Goal: Check status: Check status

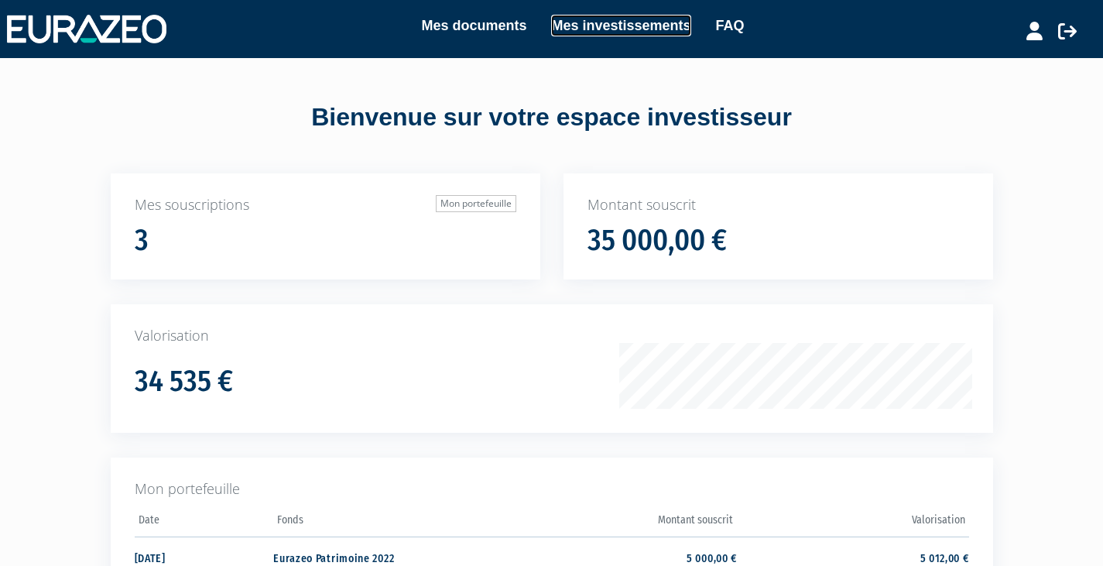
click at [615, 23] on link "Mes investissements" at bounding box center [620, 26] width 139 height 22
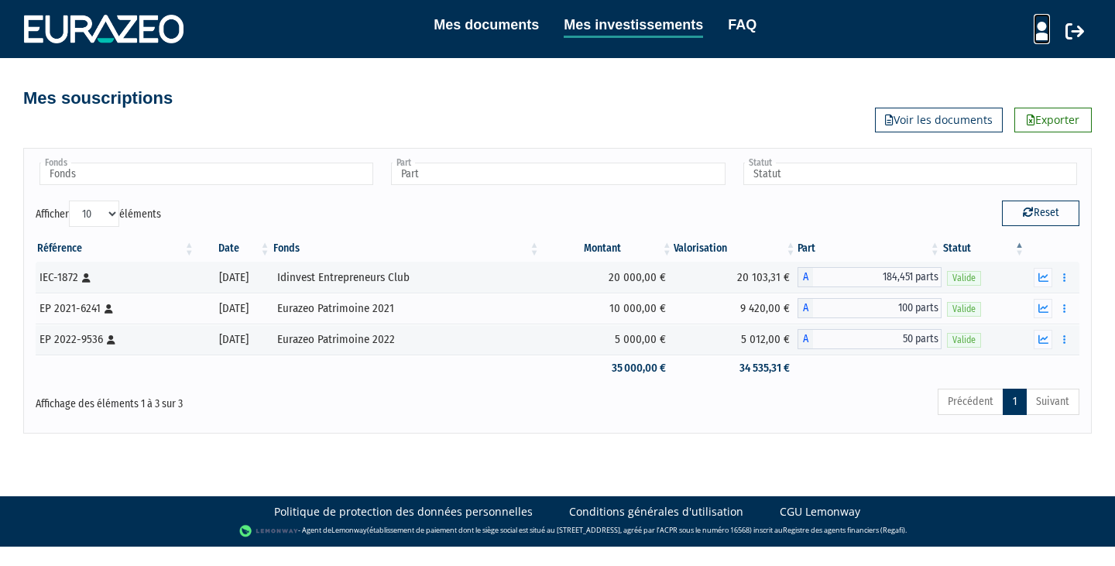
click at [1037, 37] on icon at bounding box center [1041, 31] width 16 height 19
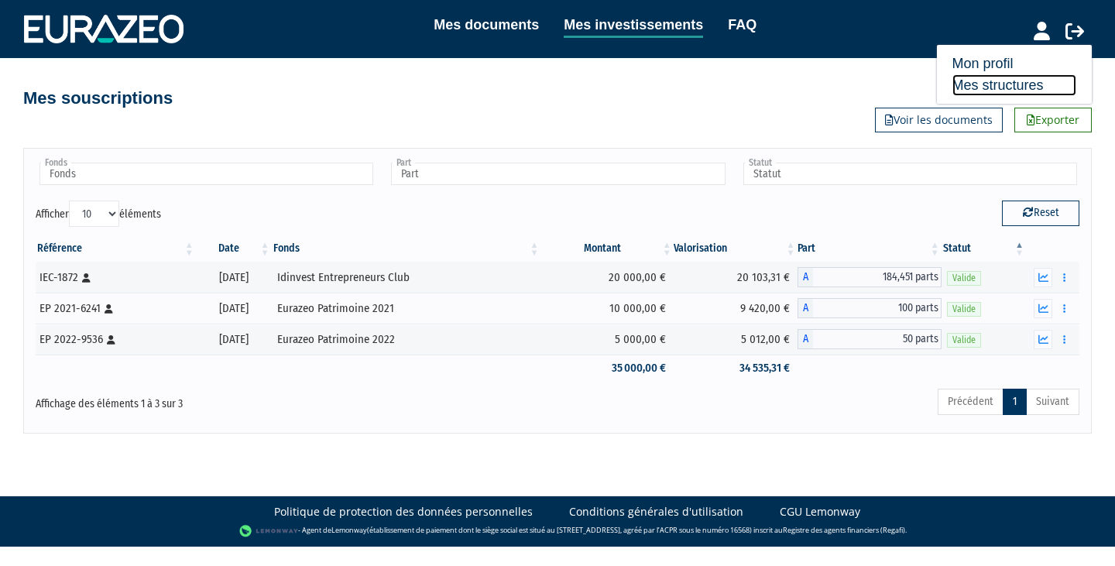
click at [998, 77] on link "Mes structures" at bounding box center [1014, 85] width 124 height 22
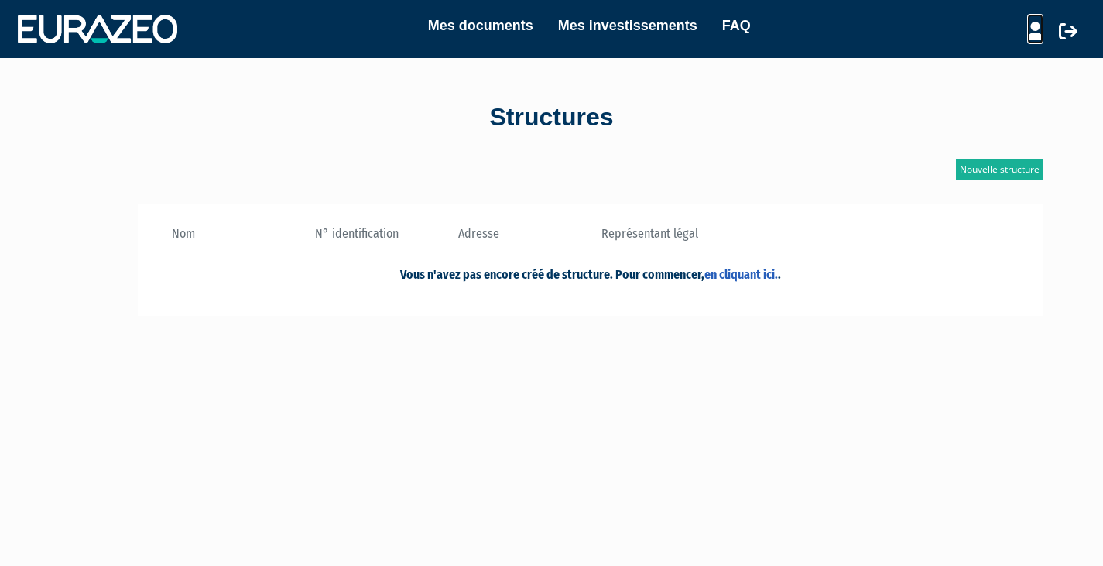
click at [1033, 33] on icon at bounding box center [1035, 31] width 16 height 19
click at [991, 58] on link "Mon profil" at bounding box center [1008, 64] width 124 height 22
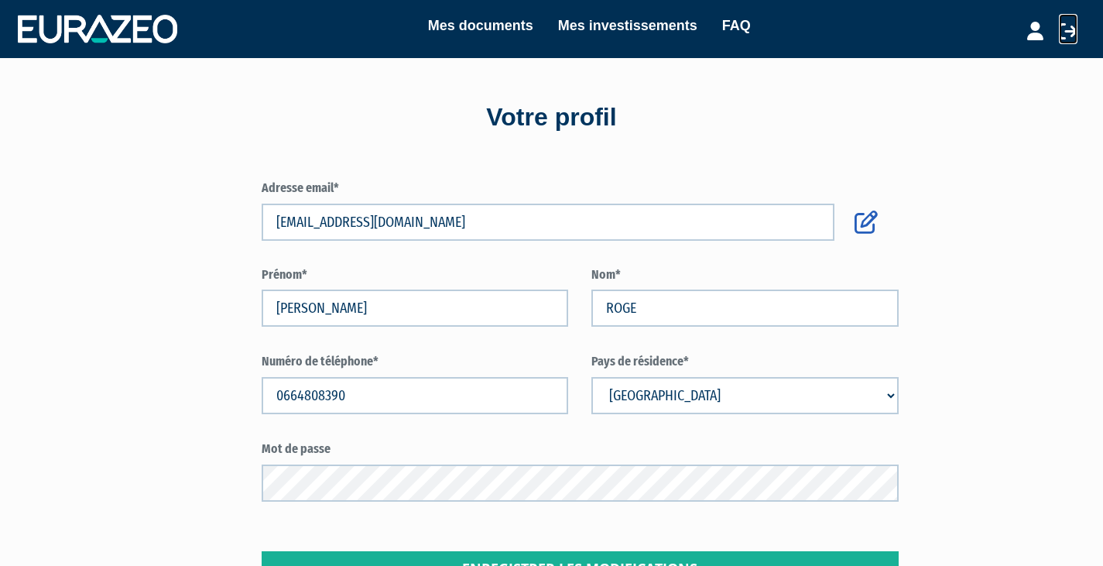
click at [1071, 34] on icon at bounding box center [1068, 31] width 19 height 19
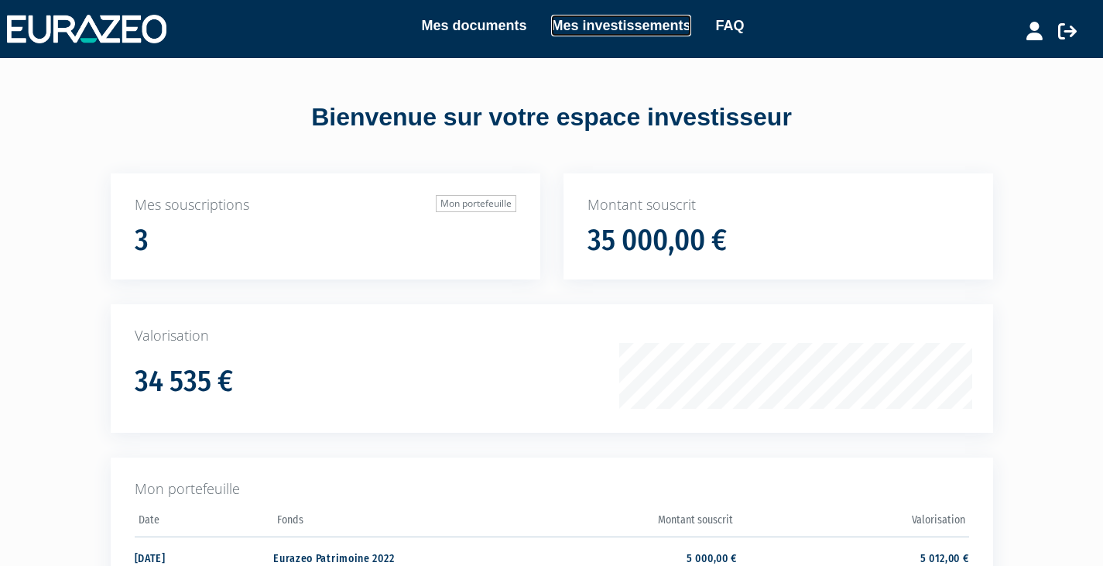
click at [606, 20] on link "Mes investissements" at bounding box center [620, 26] width 139 height 22
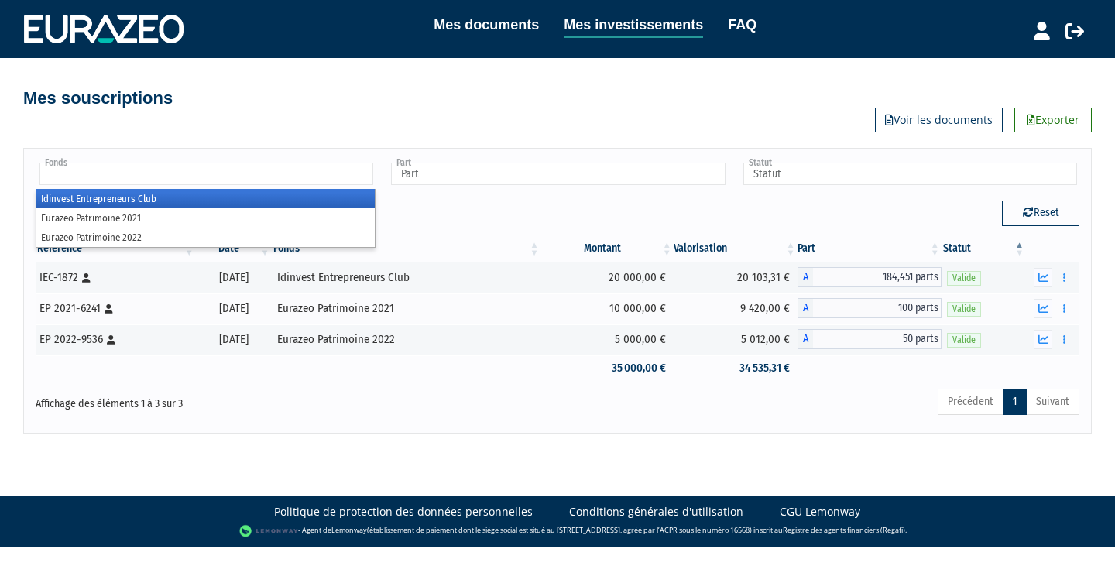
click at [258, 183] on input "text" at bounding box center [206, 174] width 334 height 22
click at [256, 182] on input "text" at bounding box center [206, 174] width 334 height 22
type input "Fonds"
click at [365, 105] on div "Mes souscriptions Exporter Voir les documents" at bounding box center [557, 91] width 1068 height 34
